Goal: Obtain resource: Download file/media

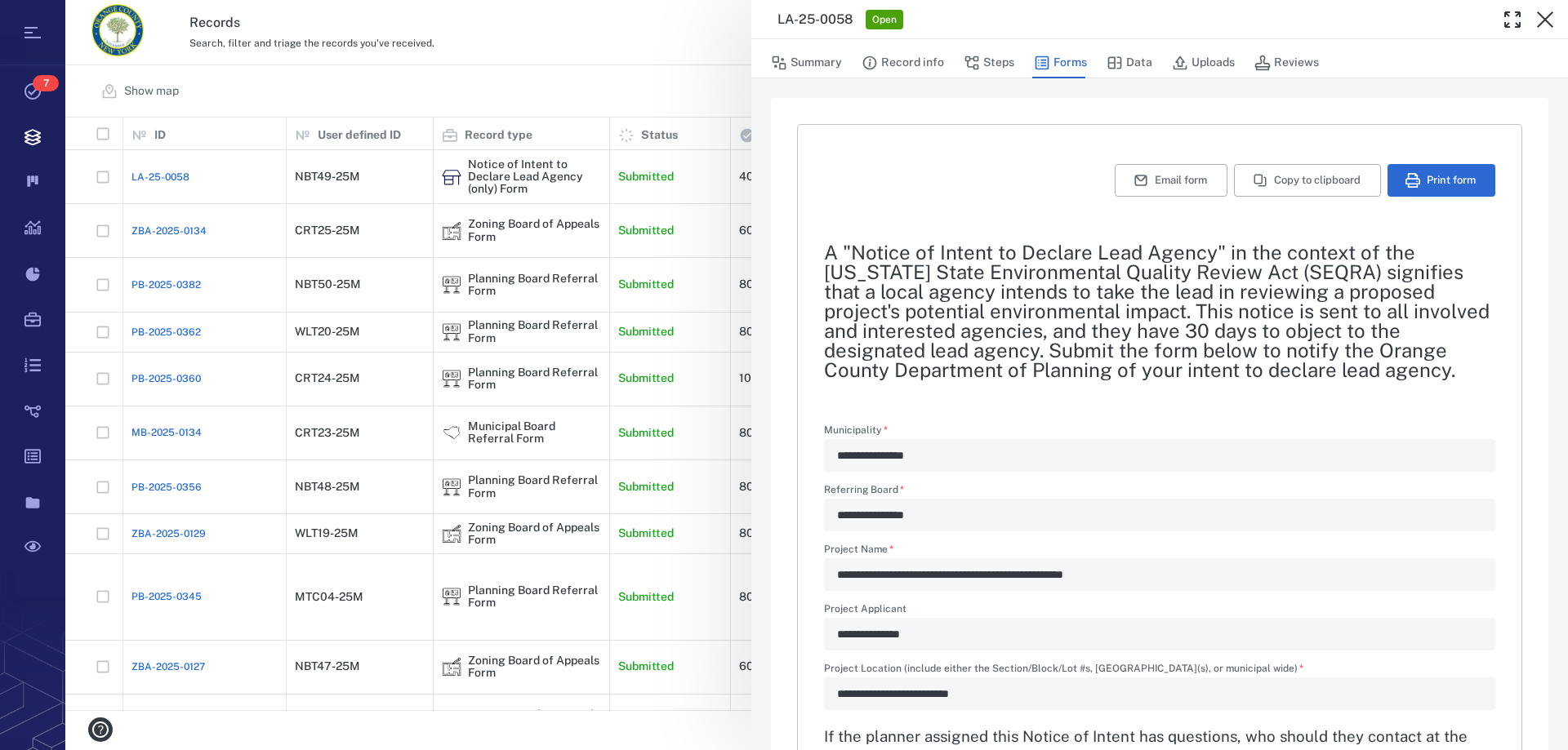
scroll to position [82, 0]
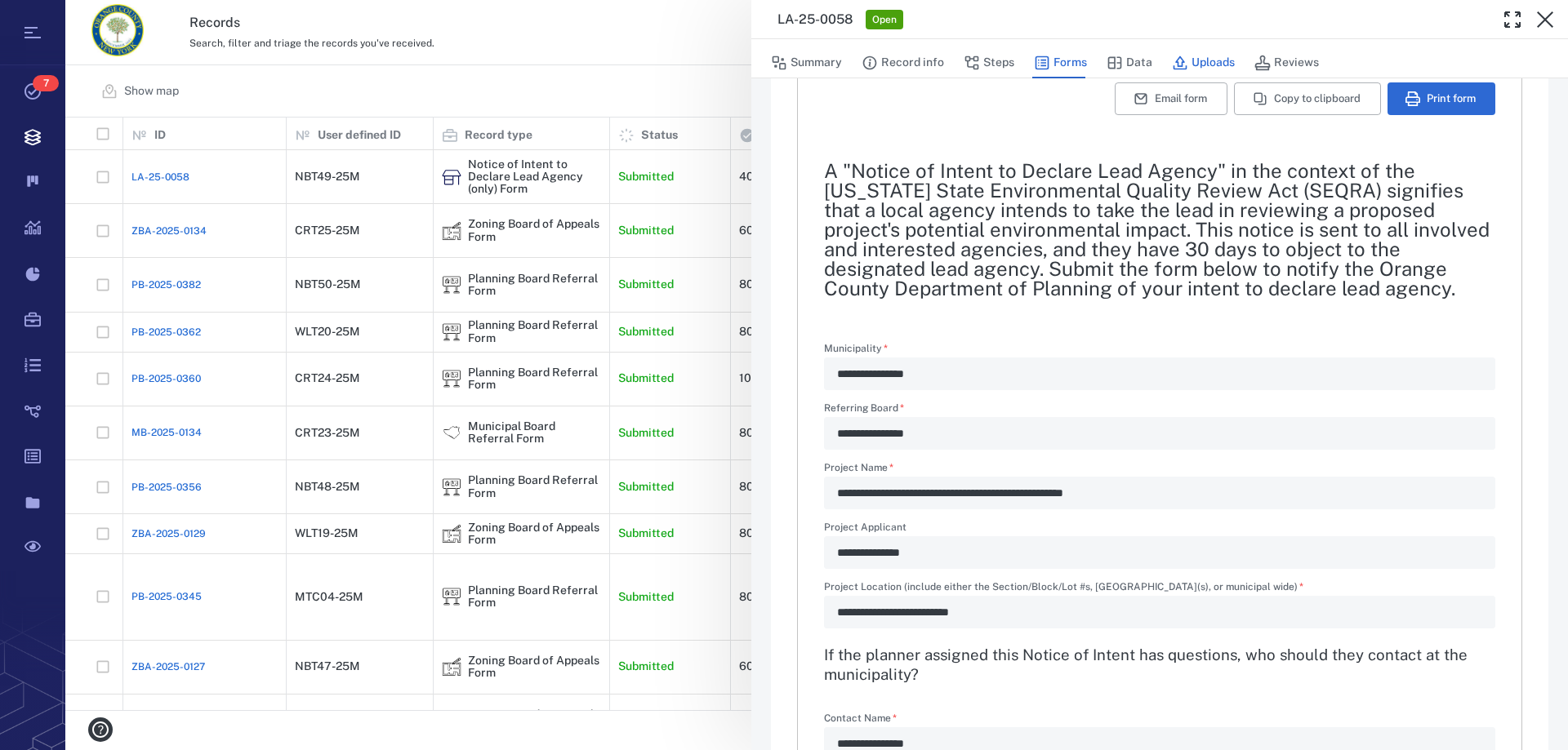
click at [1214, 66] on button "Uploads" at bounding box center [1203, 63] width 63 height 31
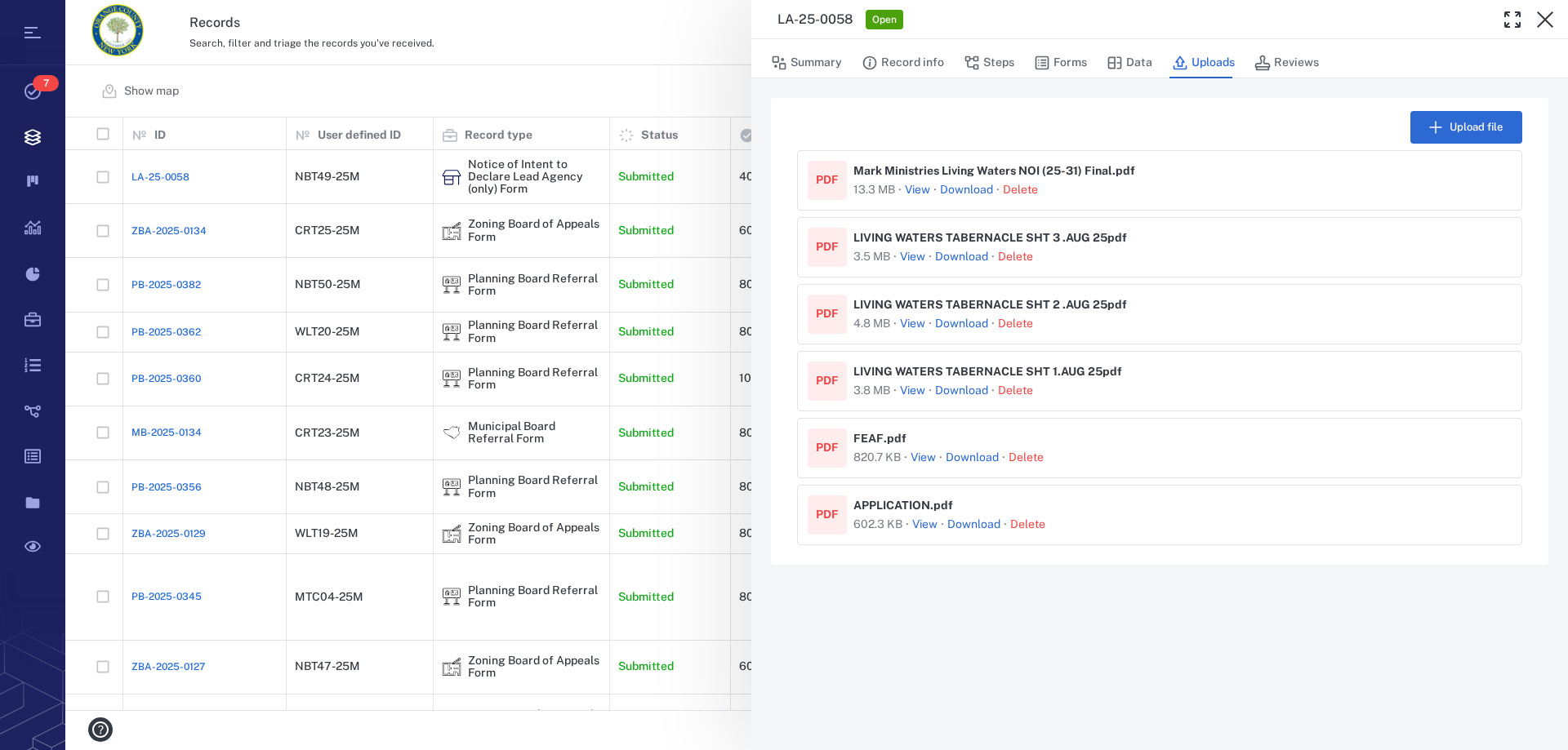
click at [919, 191] on button "View" at bounding box center [918, 190] width 25 height 16
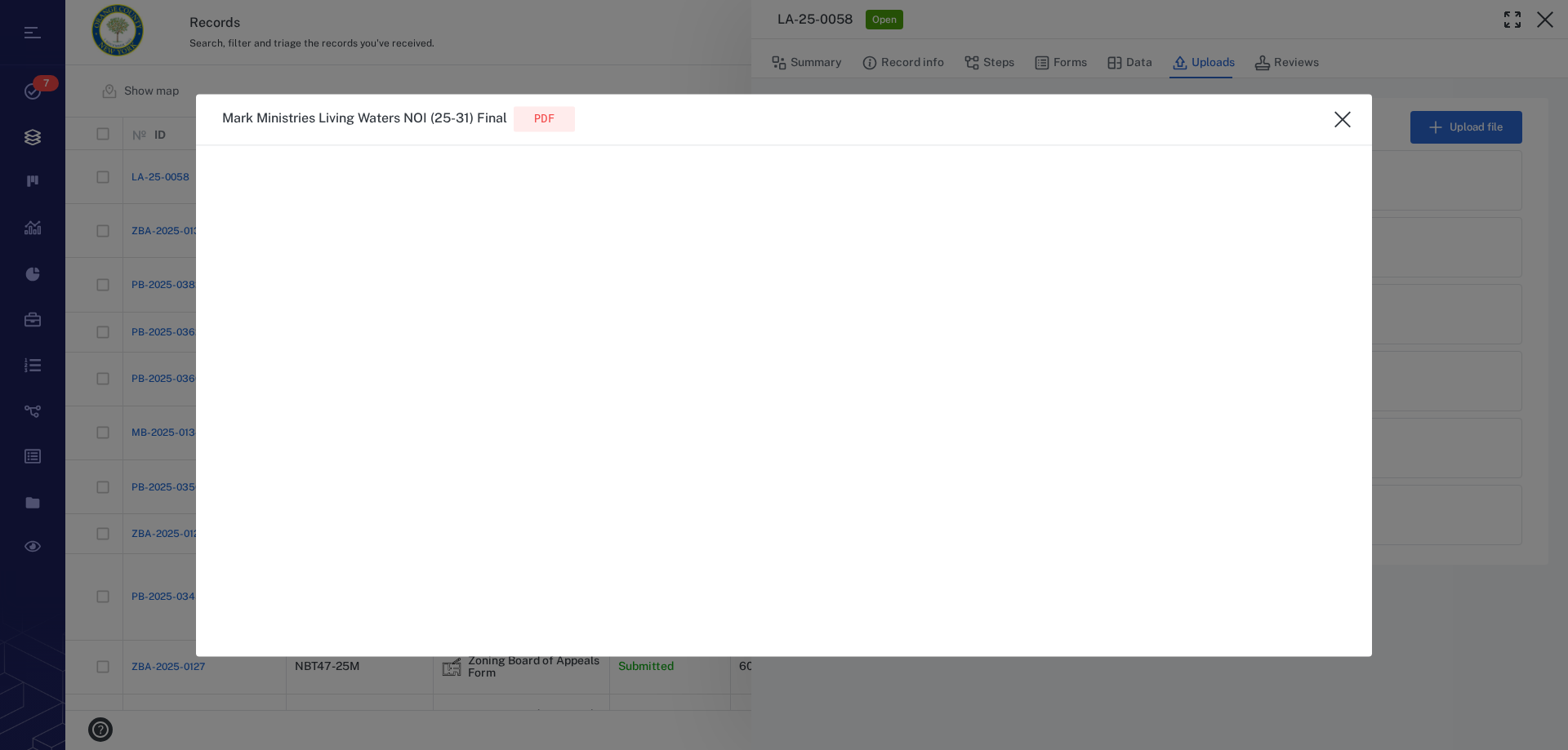
click at [1344, 123] on icon "close" at bounding box center [1343, 120] width 20 height 20
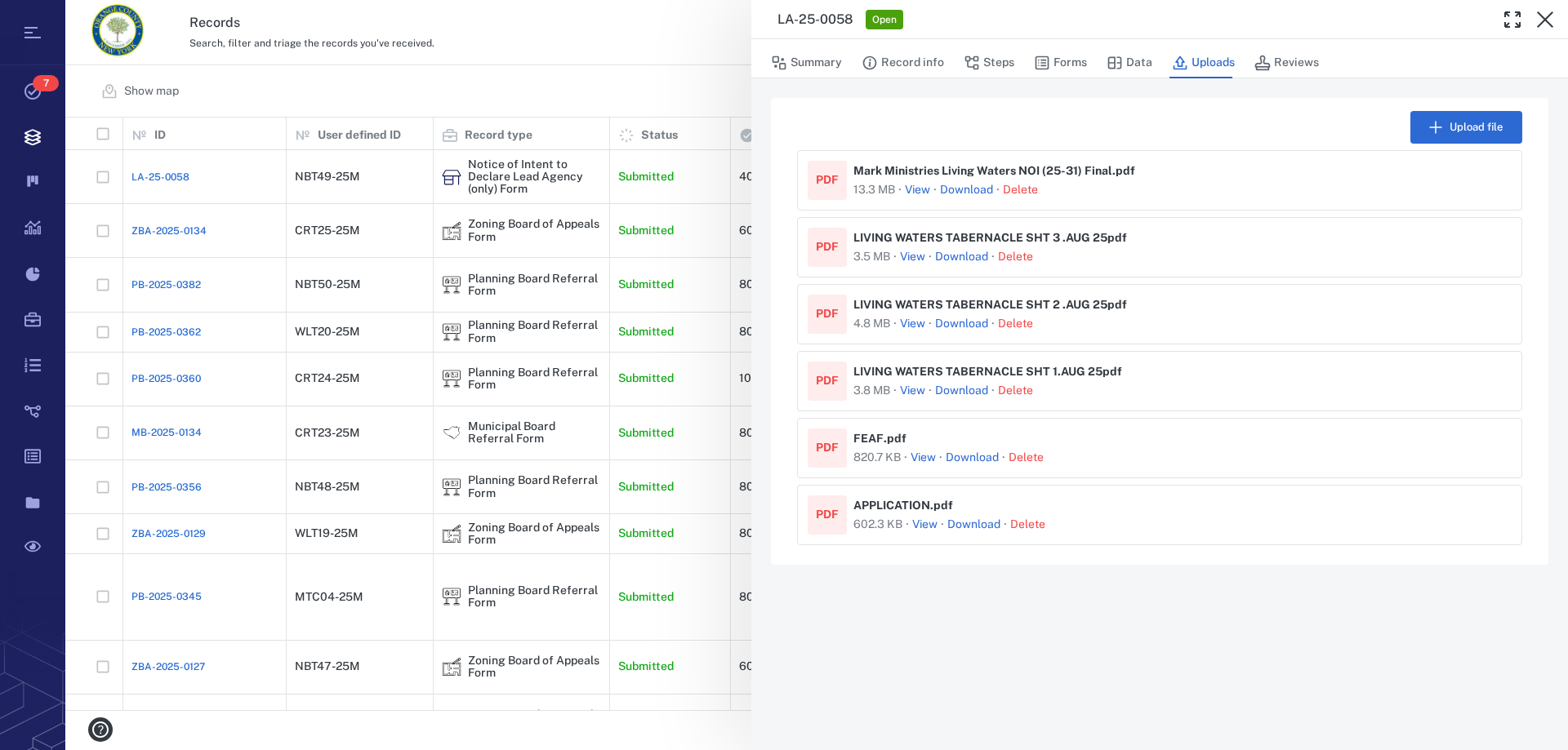
drag, startPoint x: 1066, startPoint y: 66, endPoint x: 1006, endPoint y: 27, distance: 71.6
click at [1067, 66] on button "Forms" at bounding box center [1060, 63] width 53 height 31
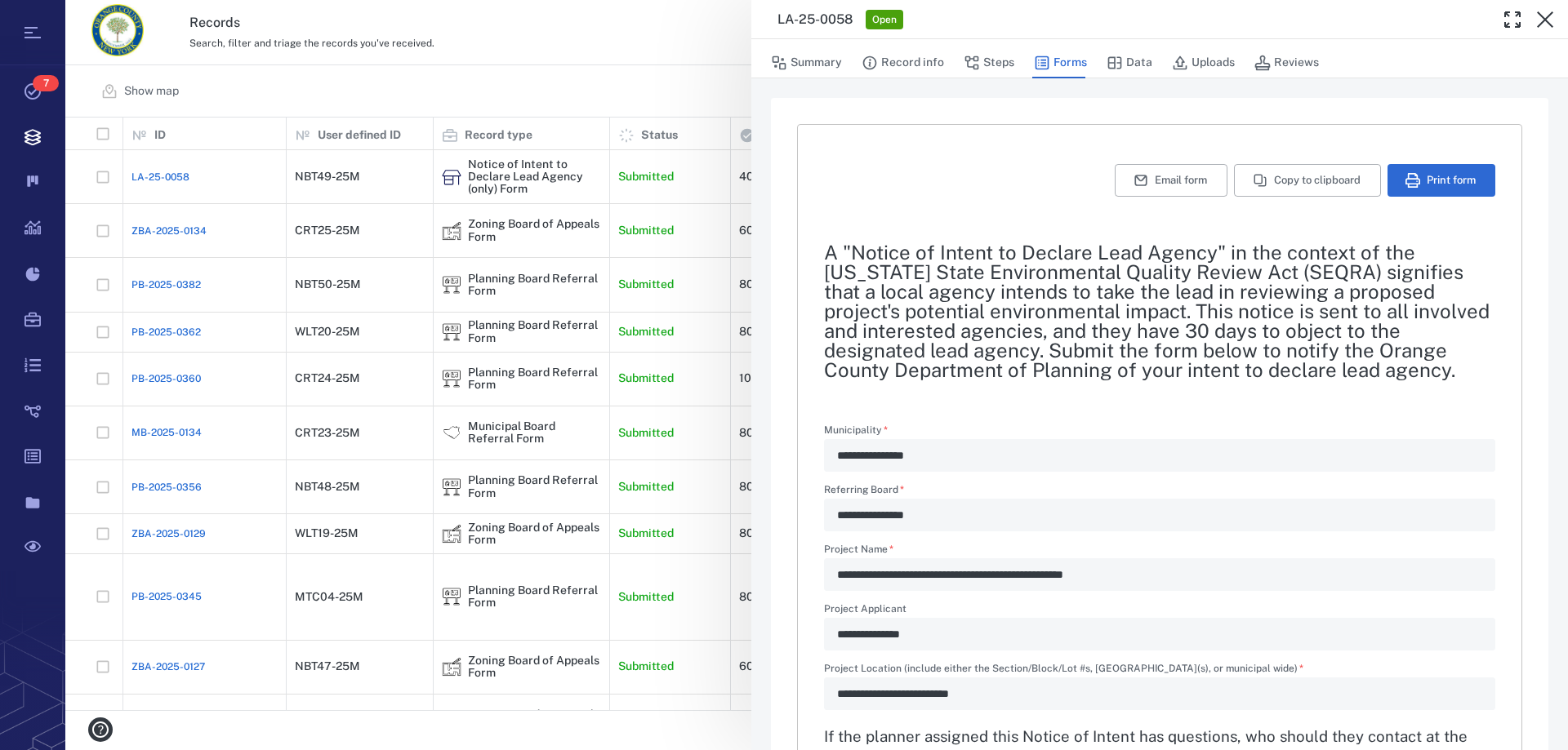
type textarea "*"
click at [826, 581] on div "**********" at bounding box center [1160, 575] width 672 height 33
click at [1204, 64] on button "Uploads" at bounding box center [1203, 63] width 63 height 31
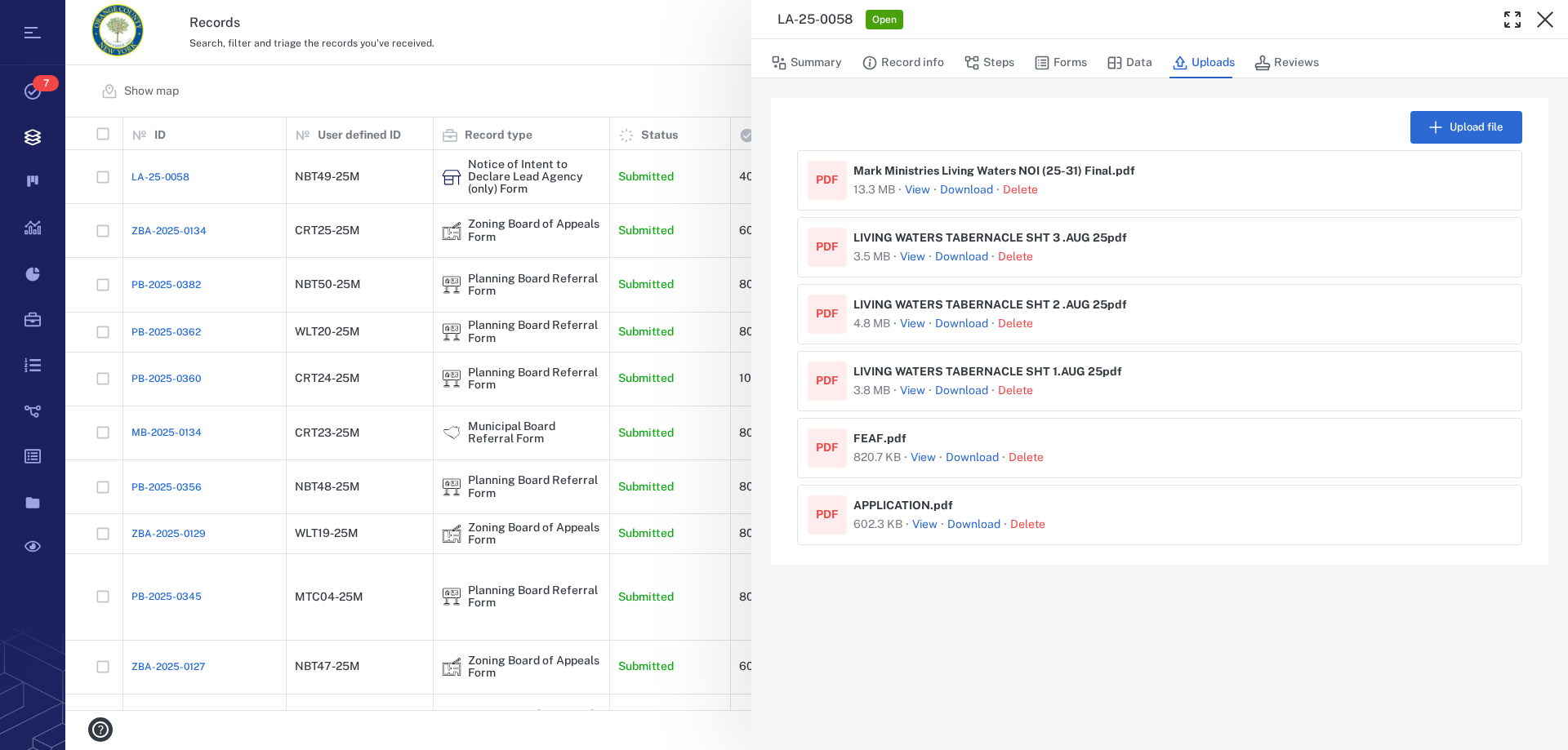
click at [918, 390] on button "View" at bounding box center [913, 391] width 25 height 16
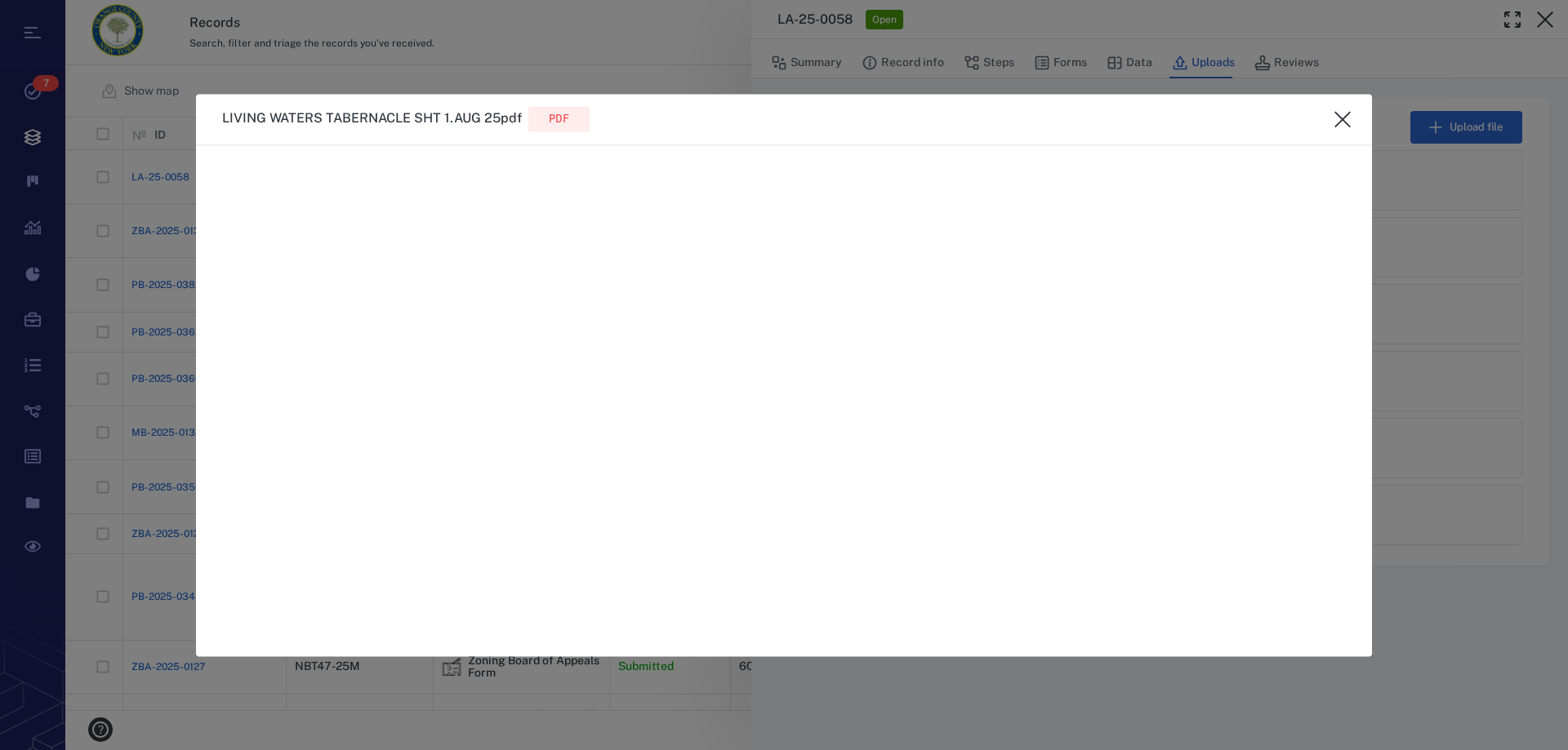
click at [1335, 117] on icon "close" at bounding box center [1343, 120] width 20 height 20
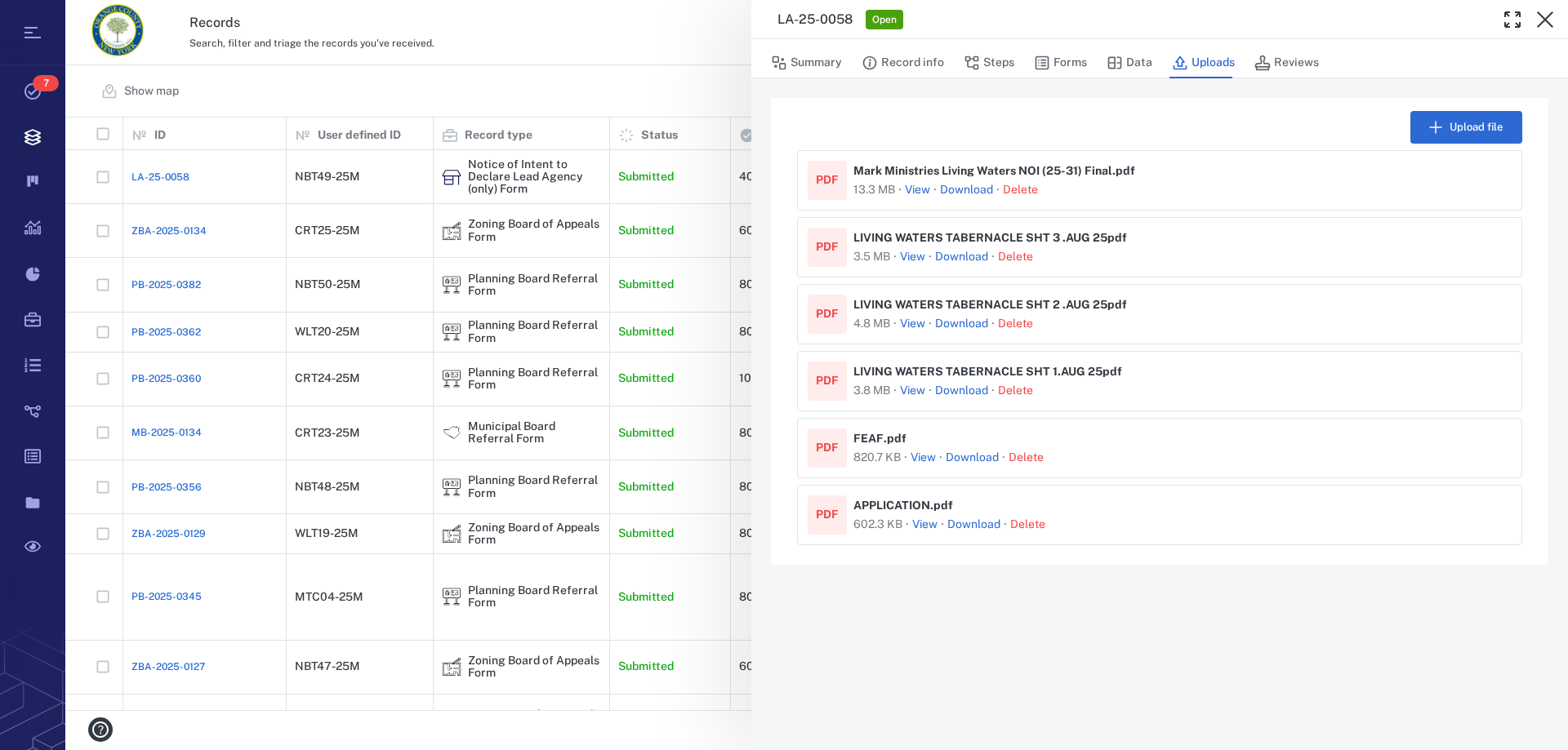
click at [972, 186] on link "Download" at bounding box center [967, 190] width 53 height 16
click at [973, 260] on link "Download" at bounding box center [962, 257] width 53 height 16
click at [972, 324] on link "Download" at bounding box center [962, 324] width 53 height 16
click at [913, 327] on button "View" at bounding box center [913, 324] width 25 height 16
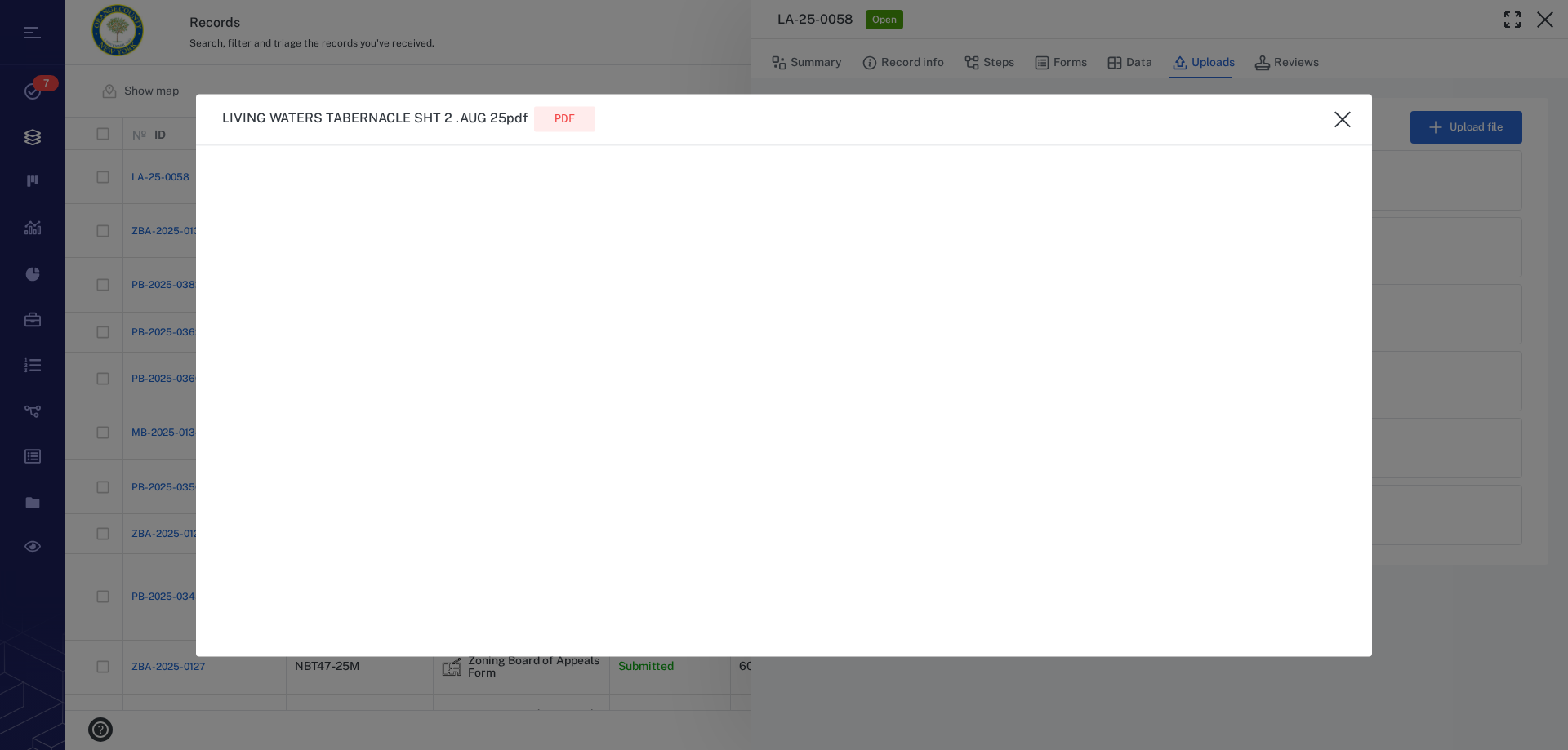
click at [1350, 113] on icon "close" at bounding box center [1343, 120] width 16 height 16
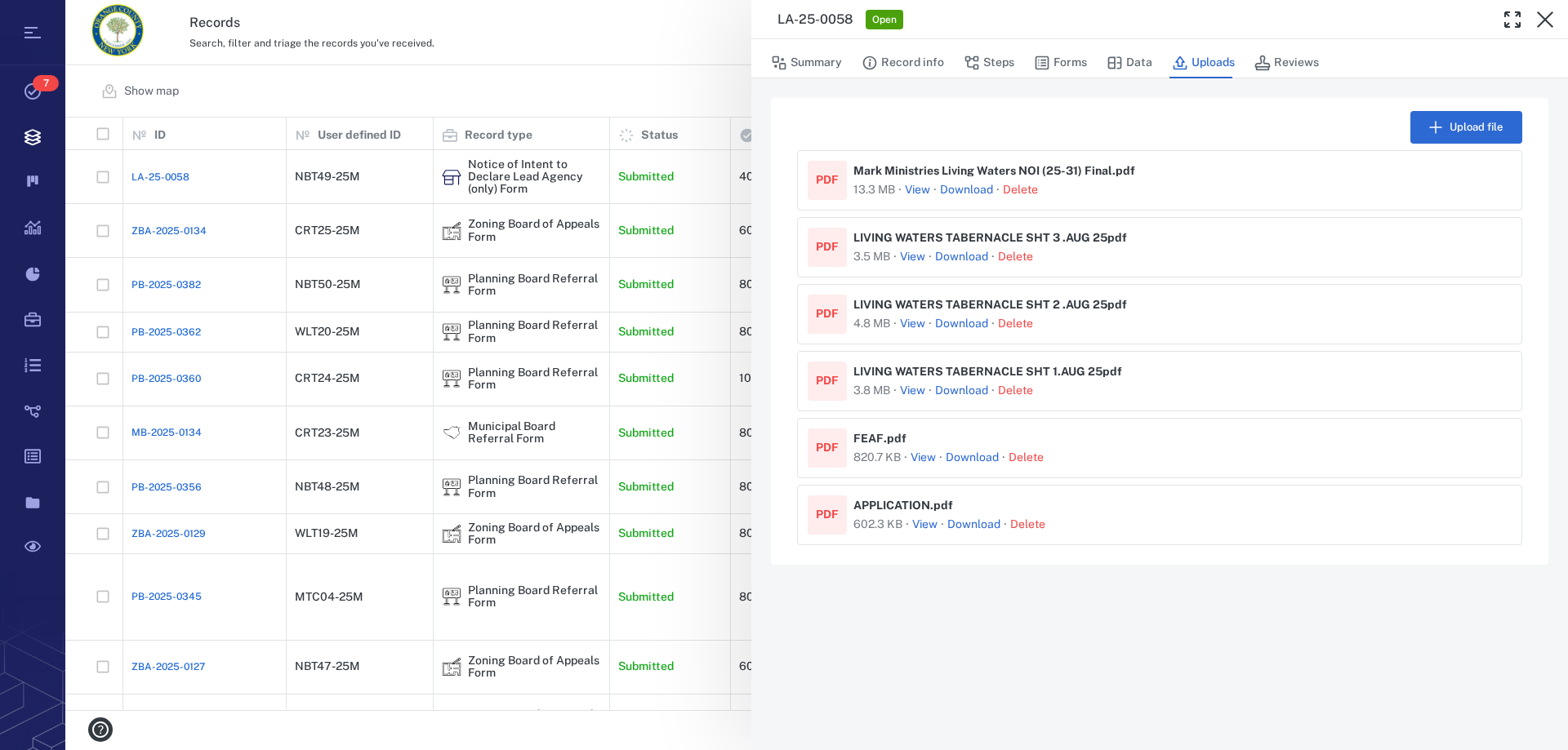
click at [919, 389] on button "View" at bounding box center [913, 391] width 25 height 16
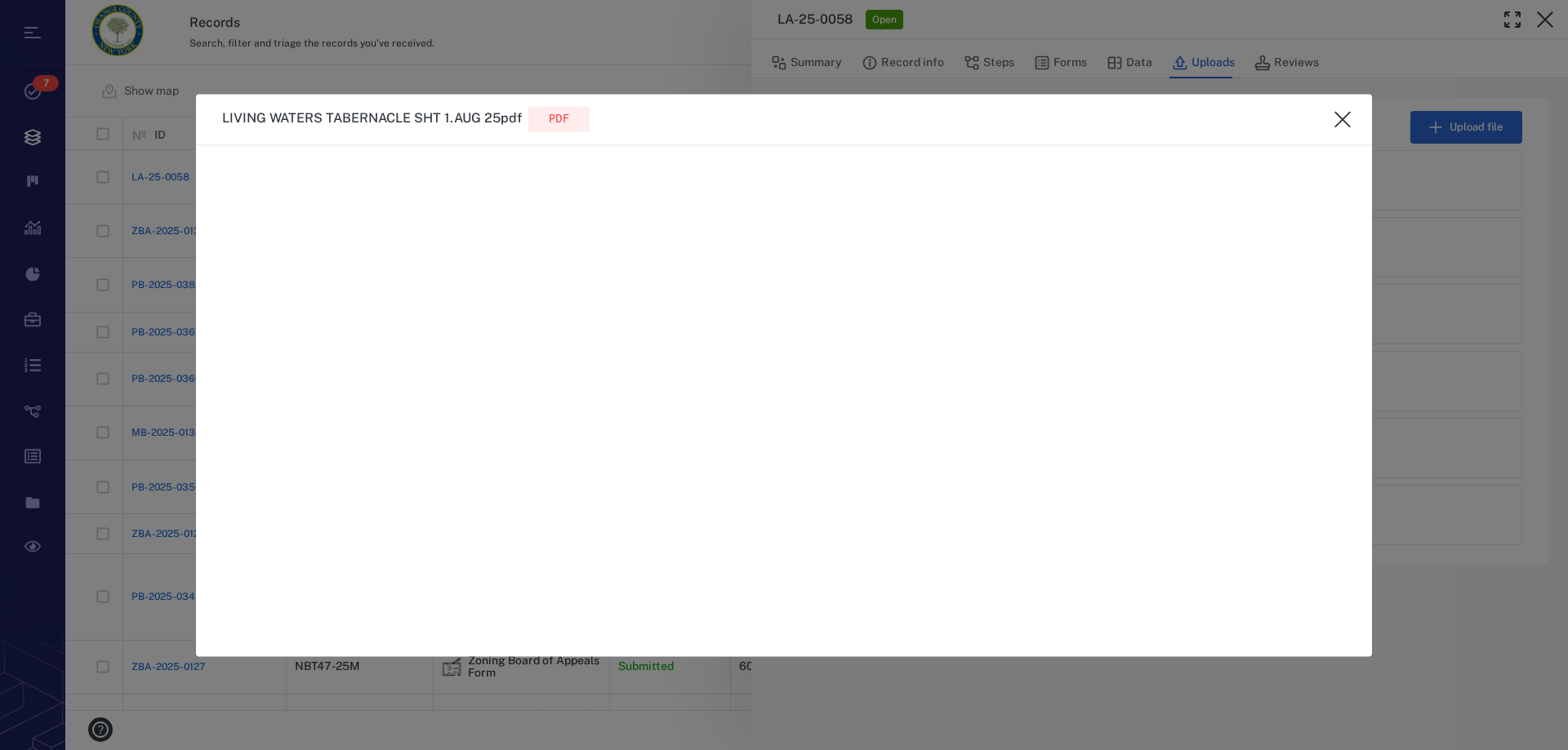
click at [1338, 121] on icon "close" at bounding box center [1343, 120] width 20 height 20
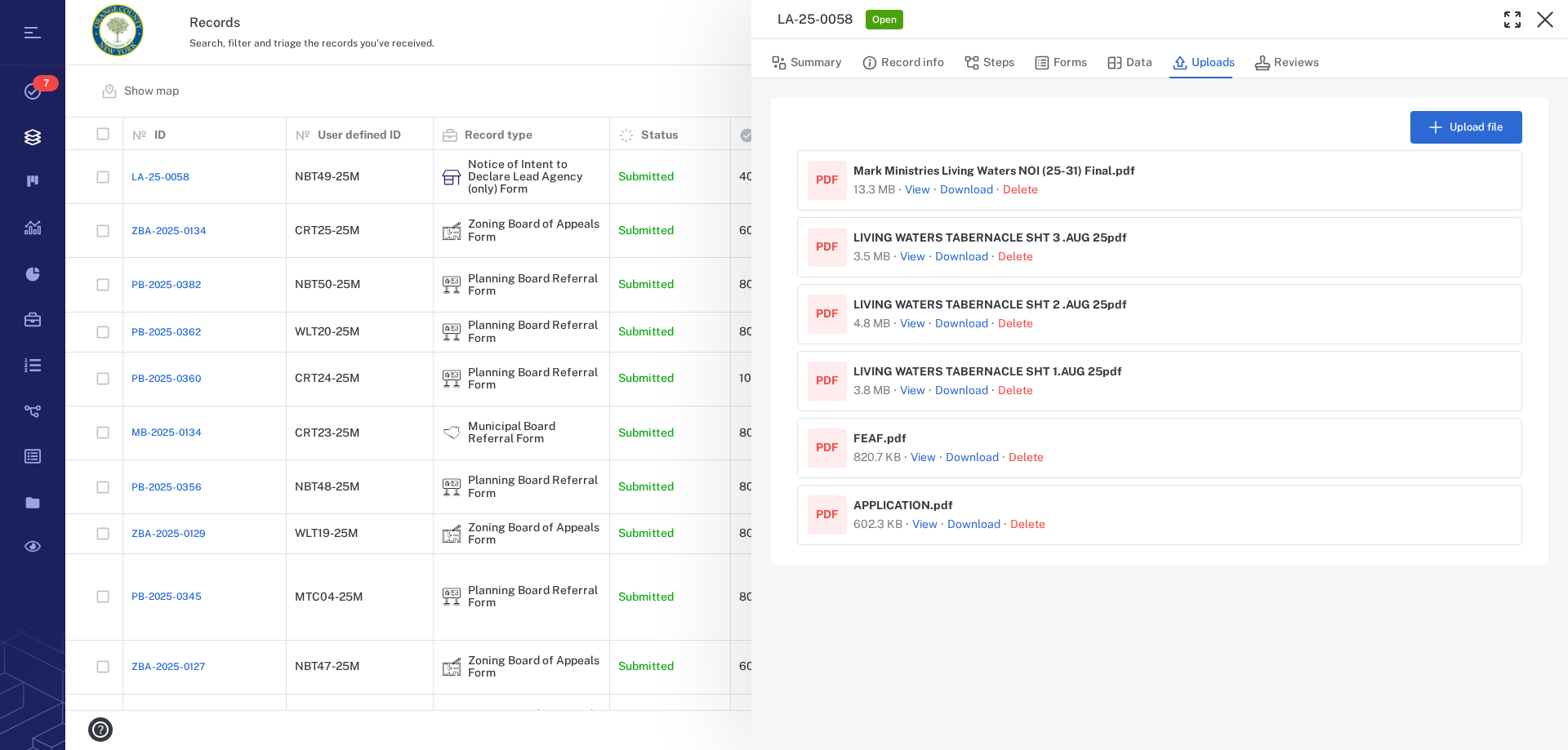
click at [966, 386] on link "Download" at bounding box center [962, 391] width 53 height 16
click at [963, 459] on link "Download" at bounding box center [972, 458] width 53 height 16
drag, startPoint x: 989, startPoint y: 62, endPoint x: 984, endPoint y: 279, distance: 217.1
click at [989, 62] on button "Steps" at bounding box center [990, 63] width 51 height 31
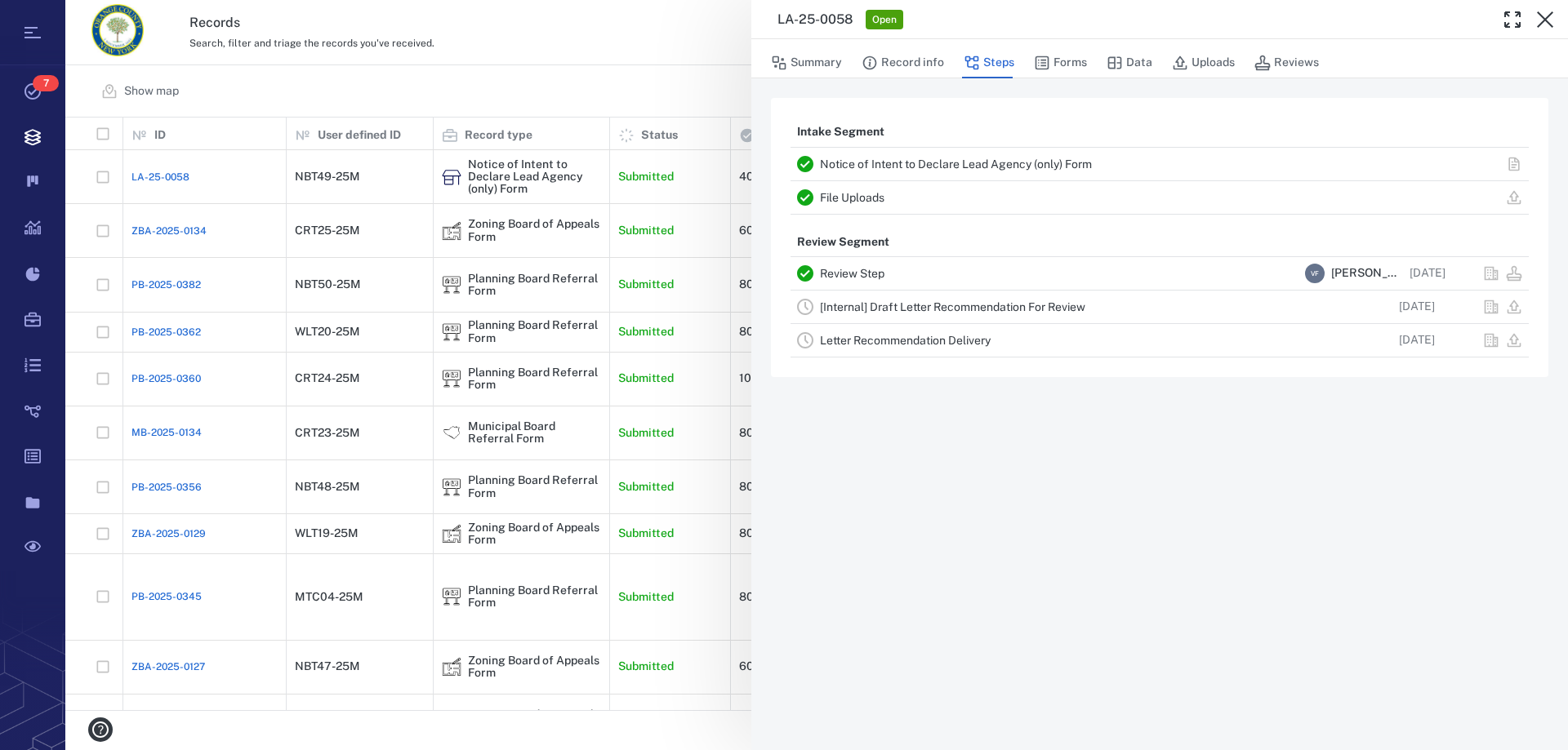
click at [883, 302] on link "[Internal] Draft Letter Recommendation For Review" at bounding box center [953, 307] width 265 height 13
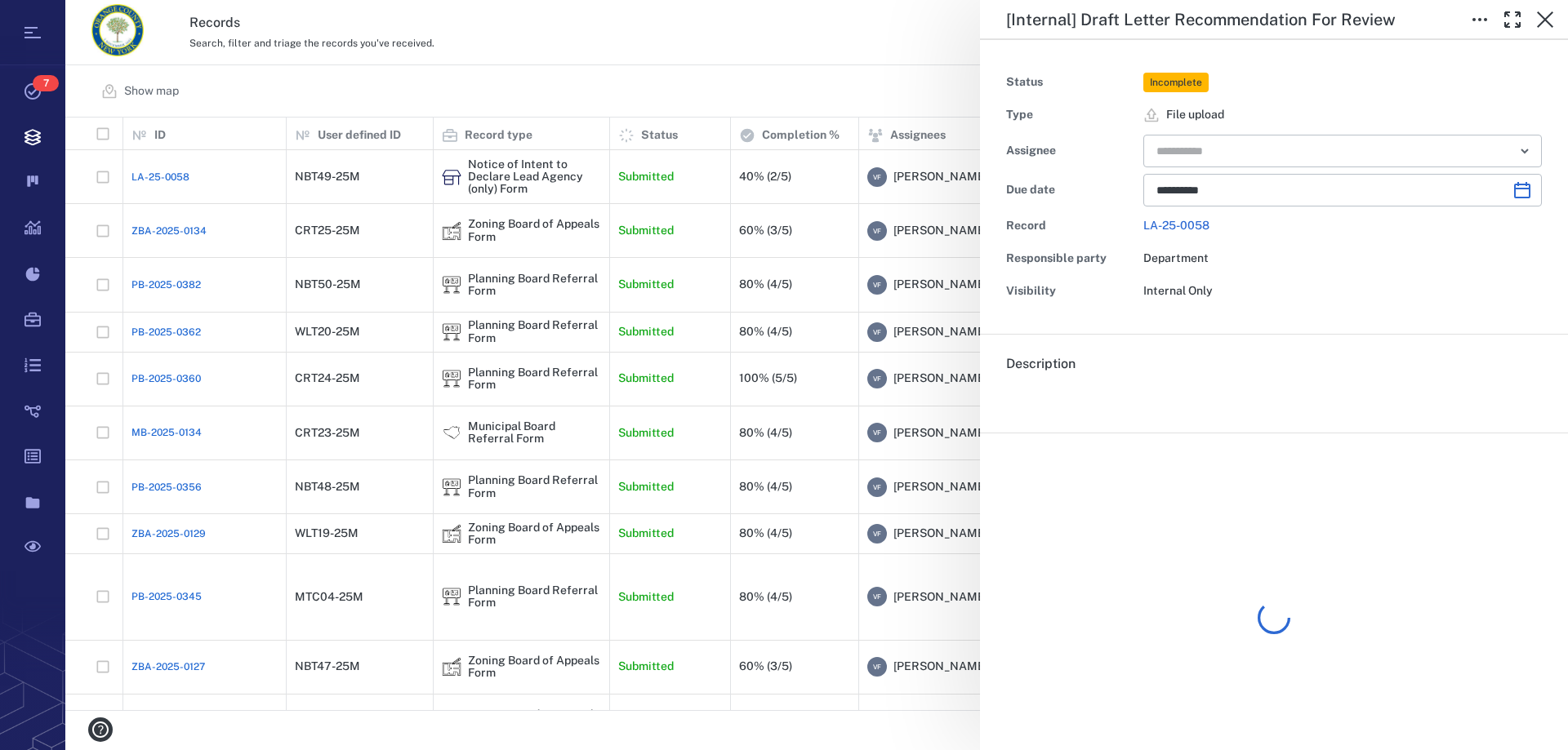
type input "**********"
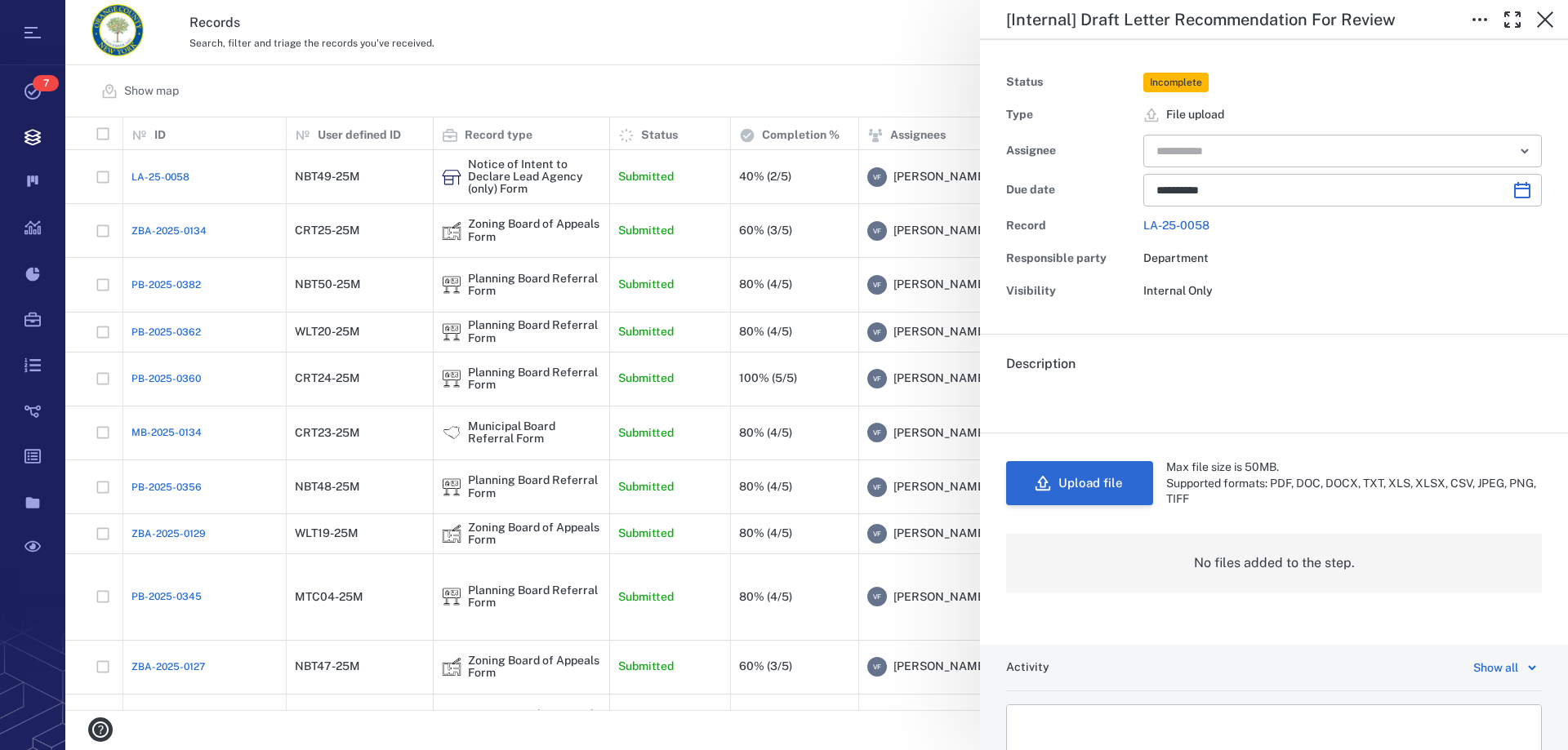
click at [1108, 491] on button "Upload file" at bounding box center [1079, 483] width 147 height 44
